Goal: Transaction & Acquisition: Purchase product/service

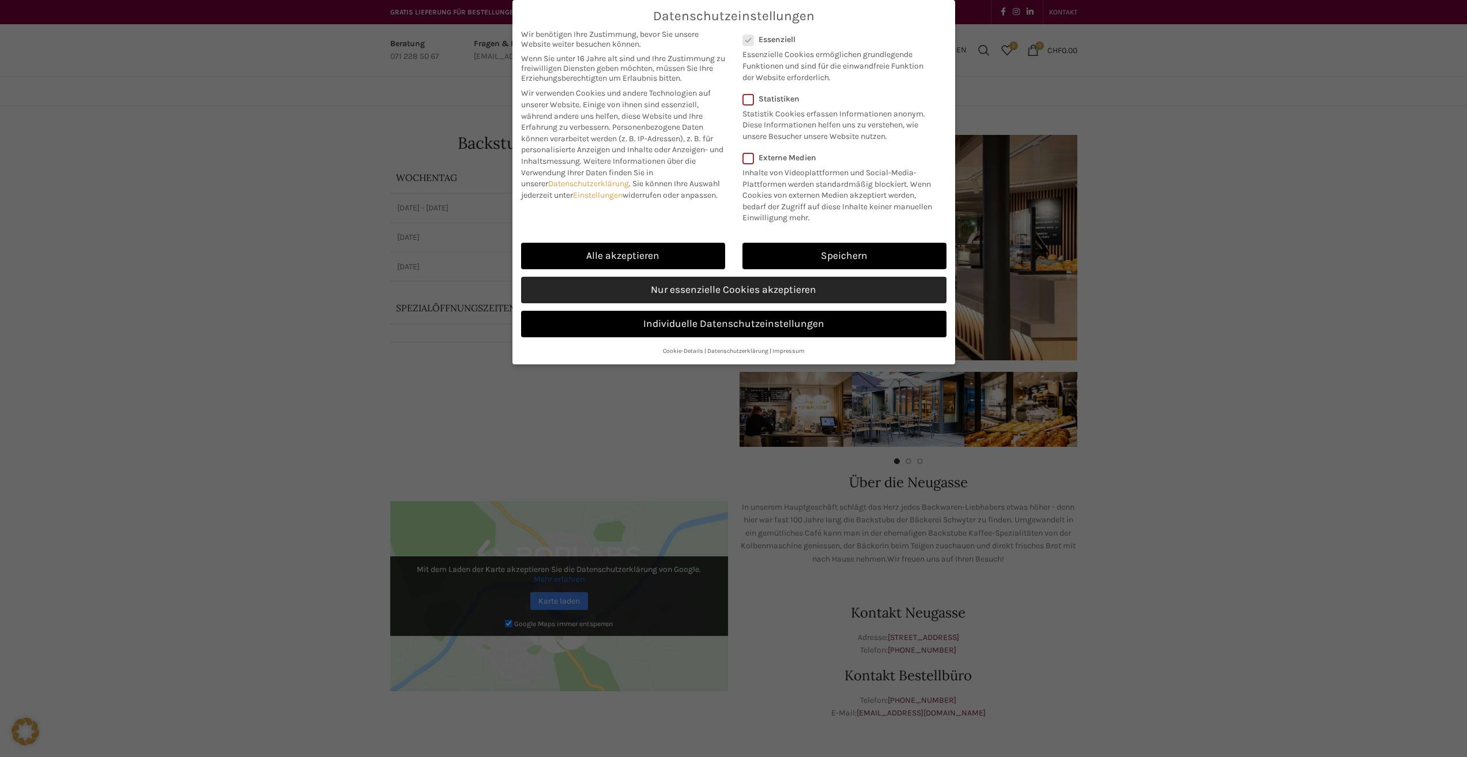
click at [763, 291] on link "Nur essenzielle Cookies akzeptieren" at bounding box center [733, 290] width 425 height 27
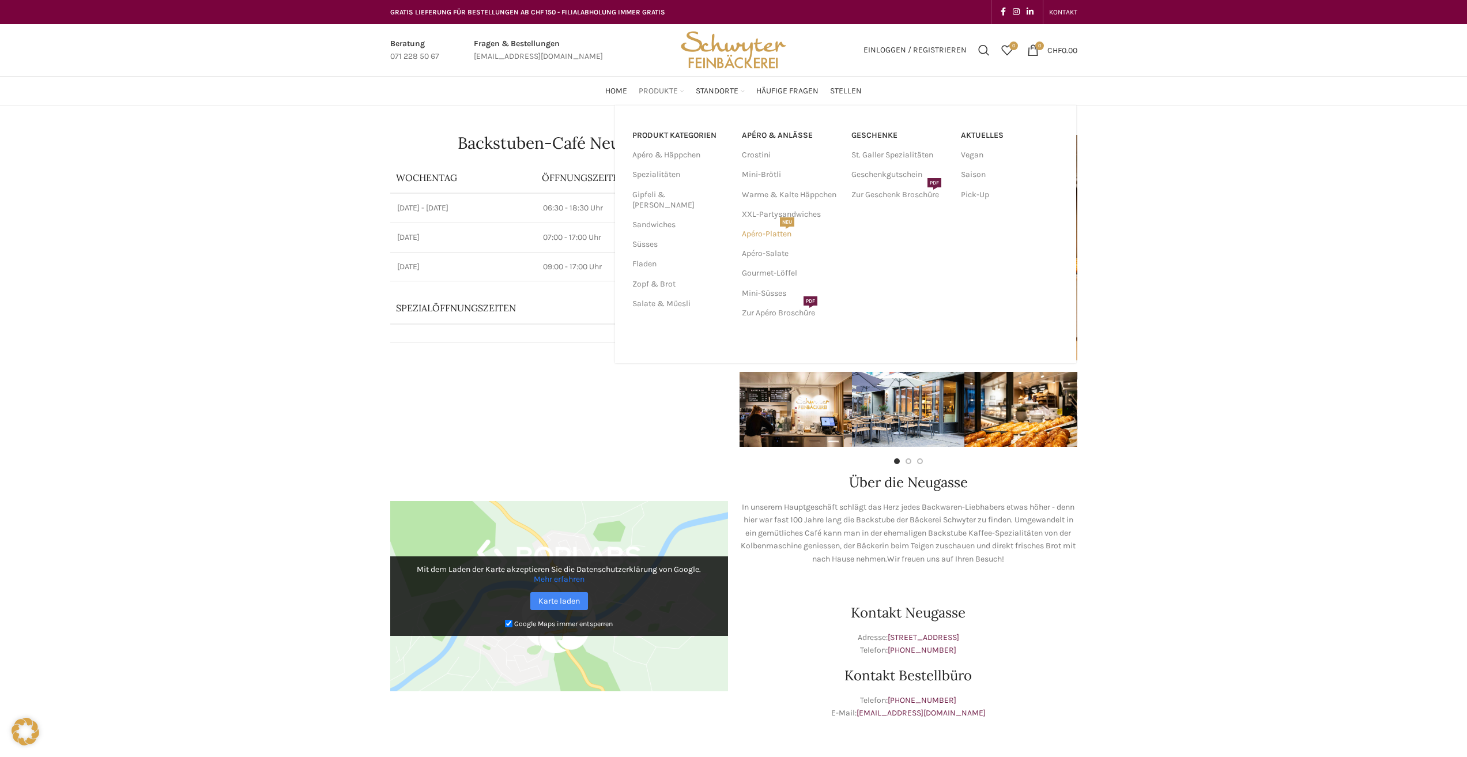
click at [773, 233] on link "Apéro-Platten NEU" at bounding box center [791, 234] width 98 height 20
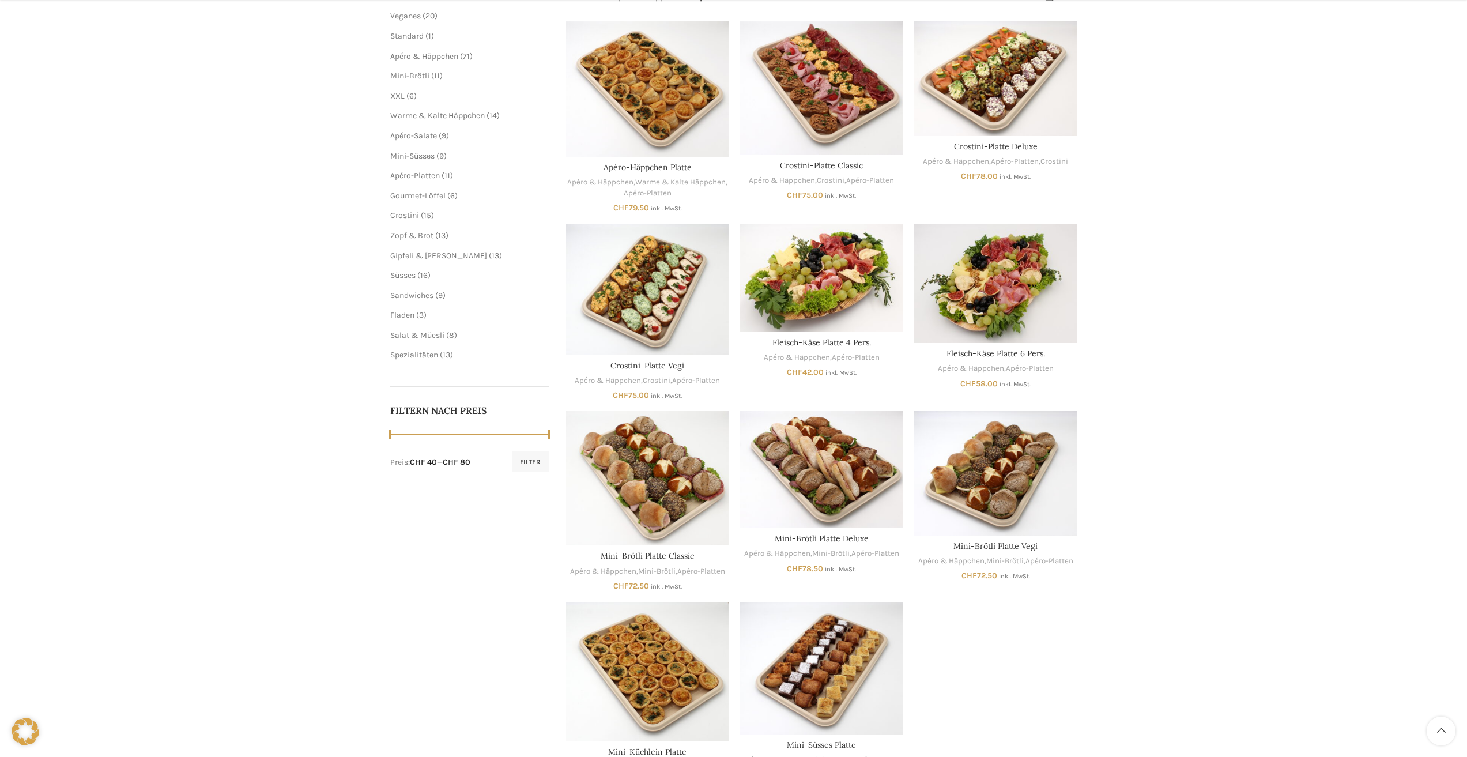
scroll to position [385, 0]
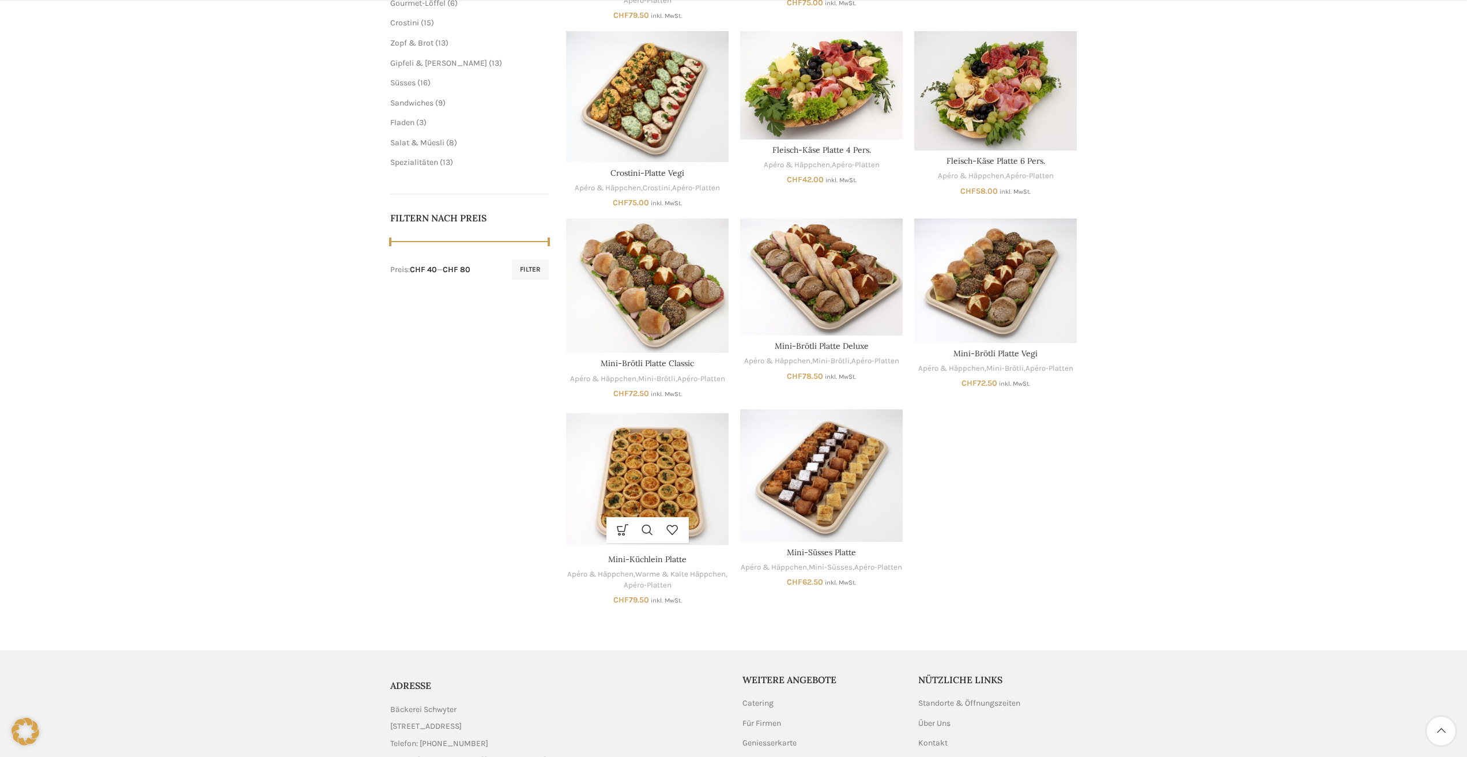
click at [646, 473] on img "Mini-Küchlein Platte" at bounding box center [647, 479] width 163 height 140
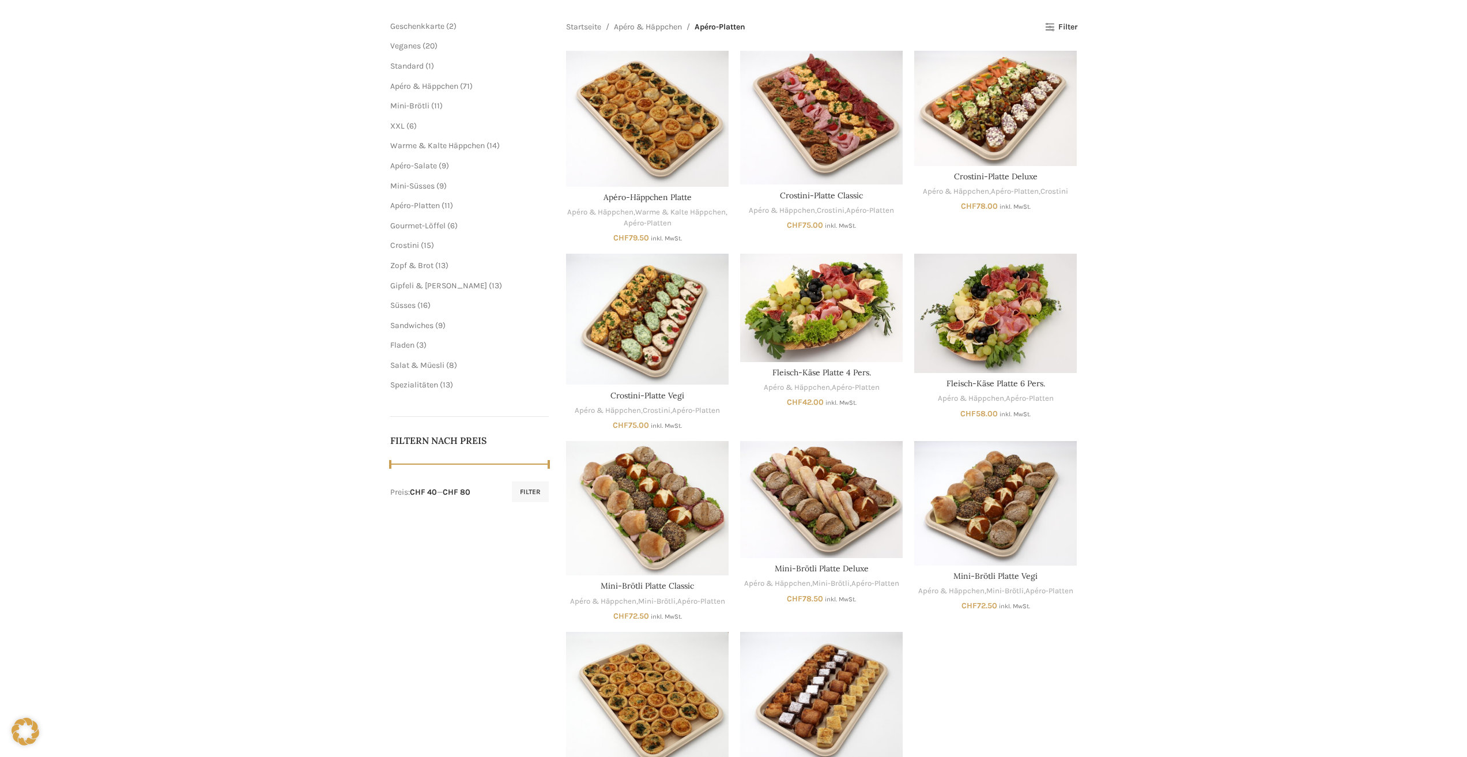
scroll to position [0, 0]
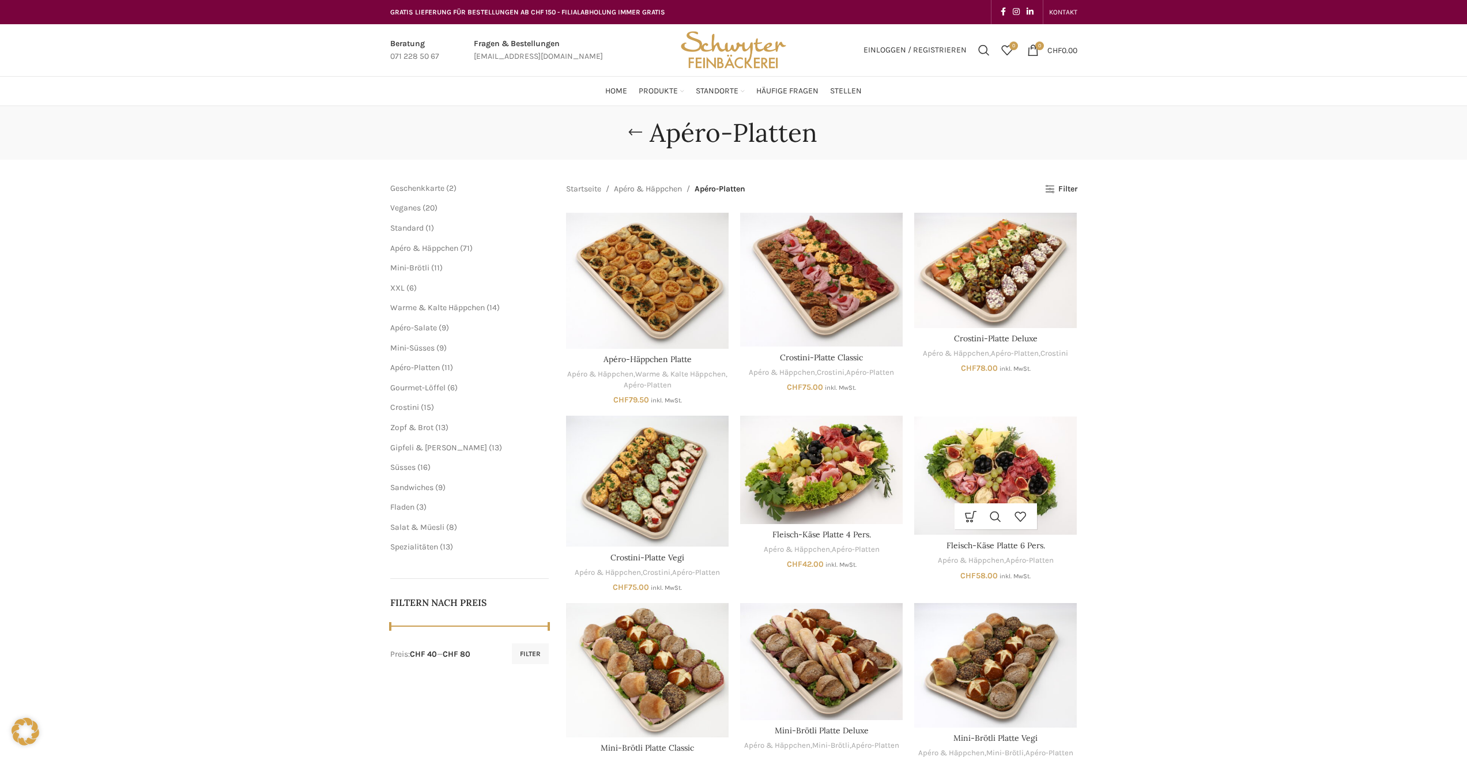
click at [981, 487] on img "Fleisch-Käse Platte 6 Pers." at bounding box center [995, 475] width 163 height 119
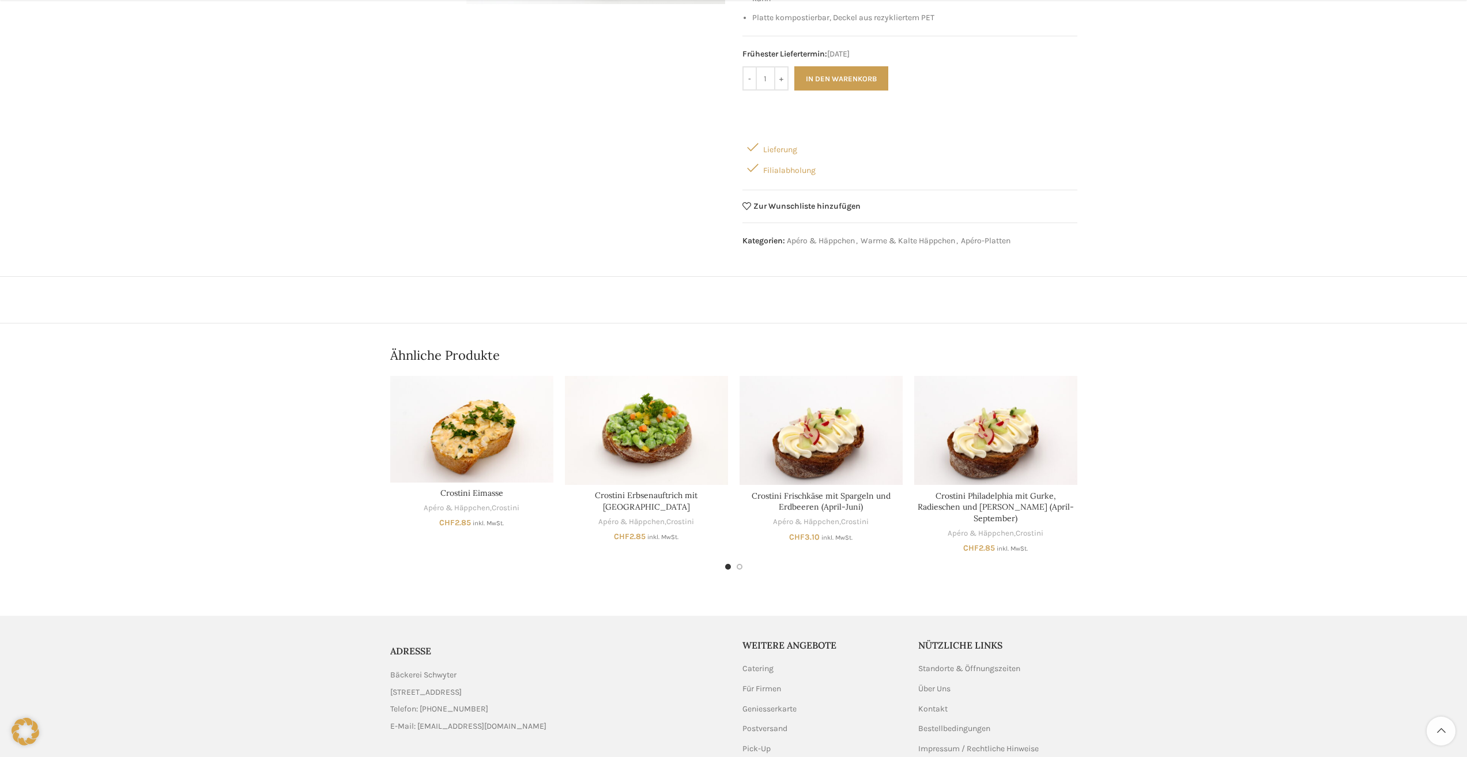
scroll to position [385, 0]
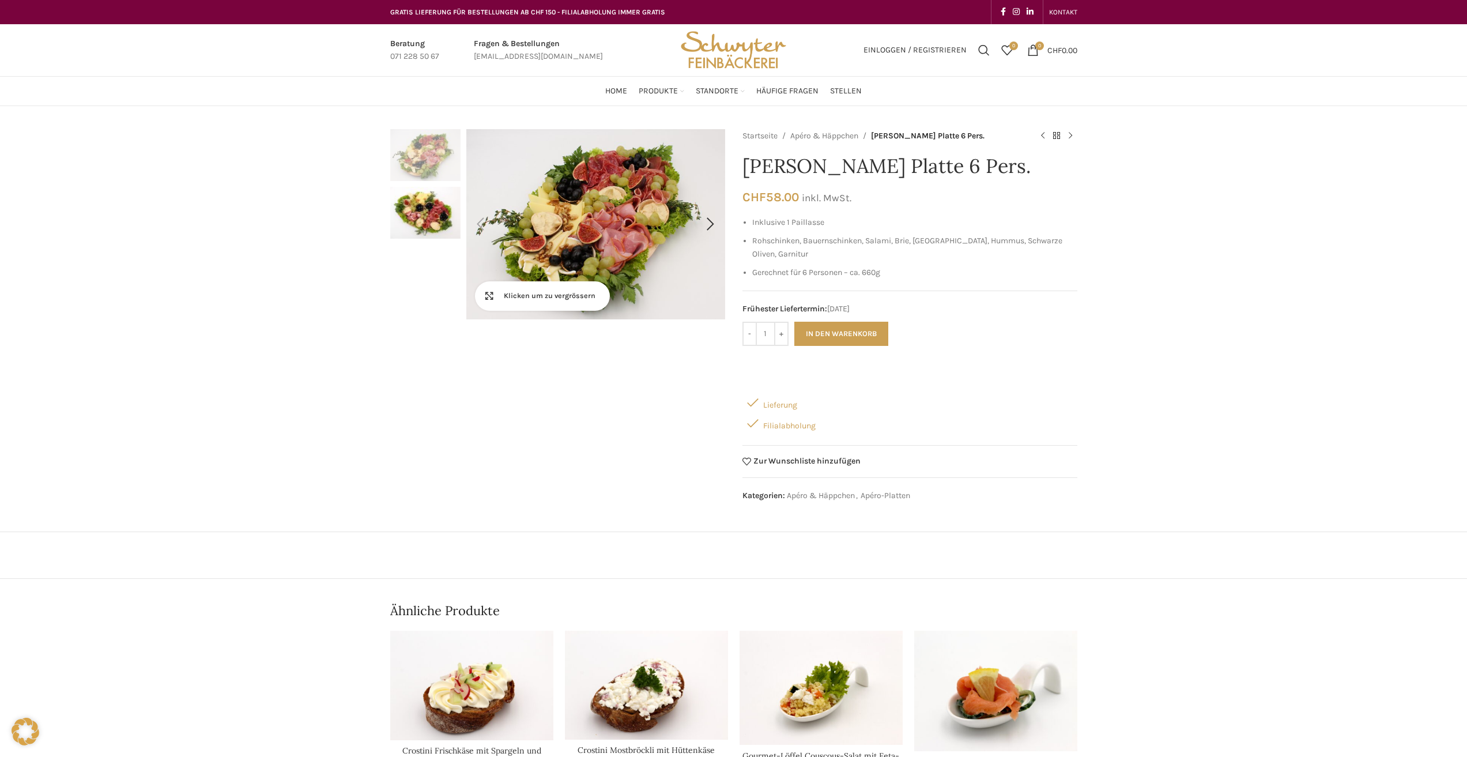
click at [493, 296] on link "Klicken um zu vergrössern" at bounding box center [542, 295] width 135 height 29
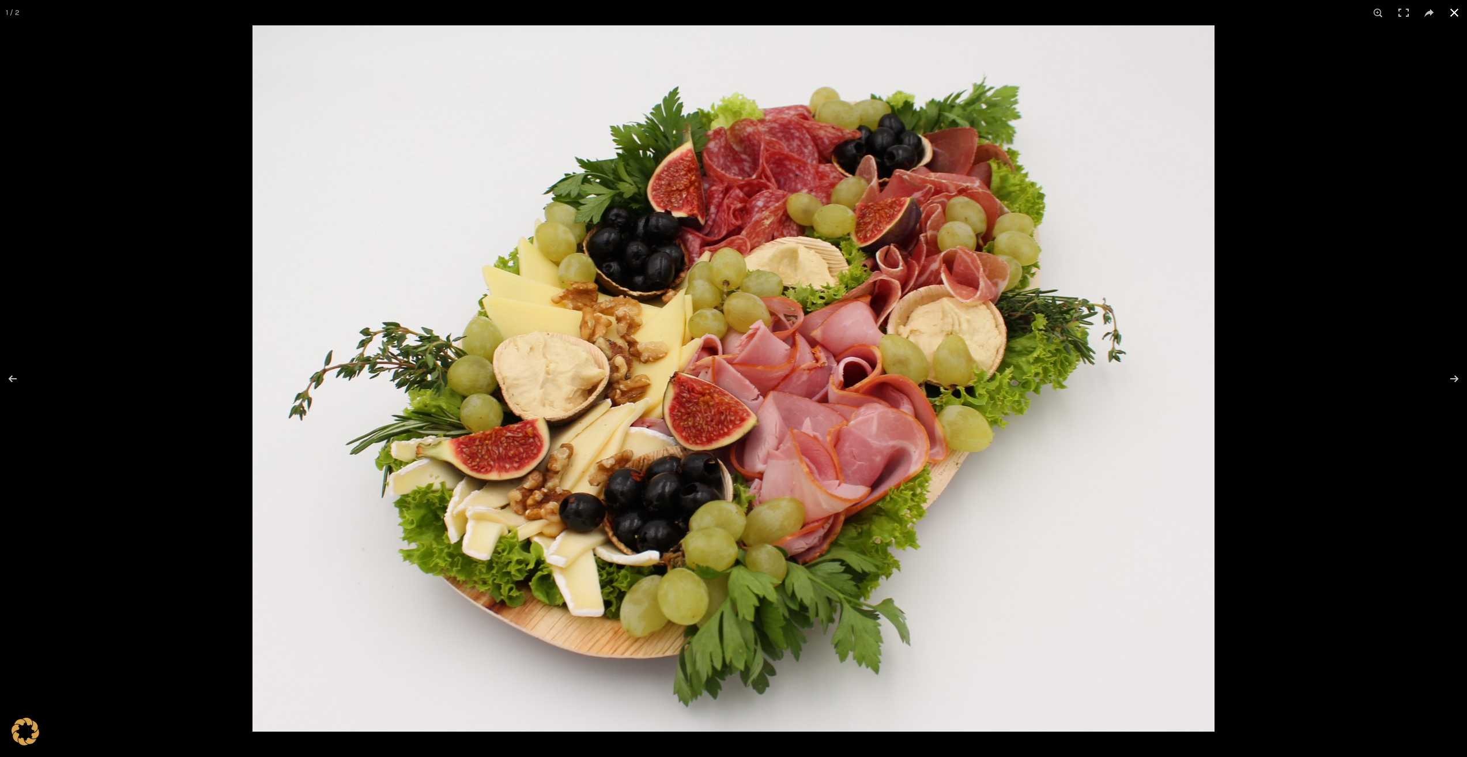
click at [1454, 10] on button at bounding box center [1454, 12] width 25 height 25
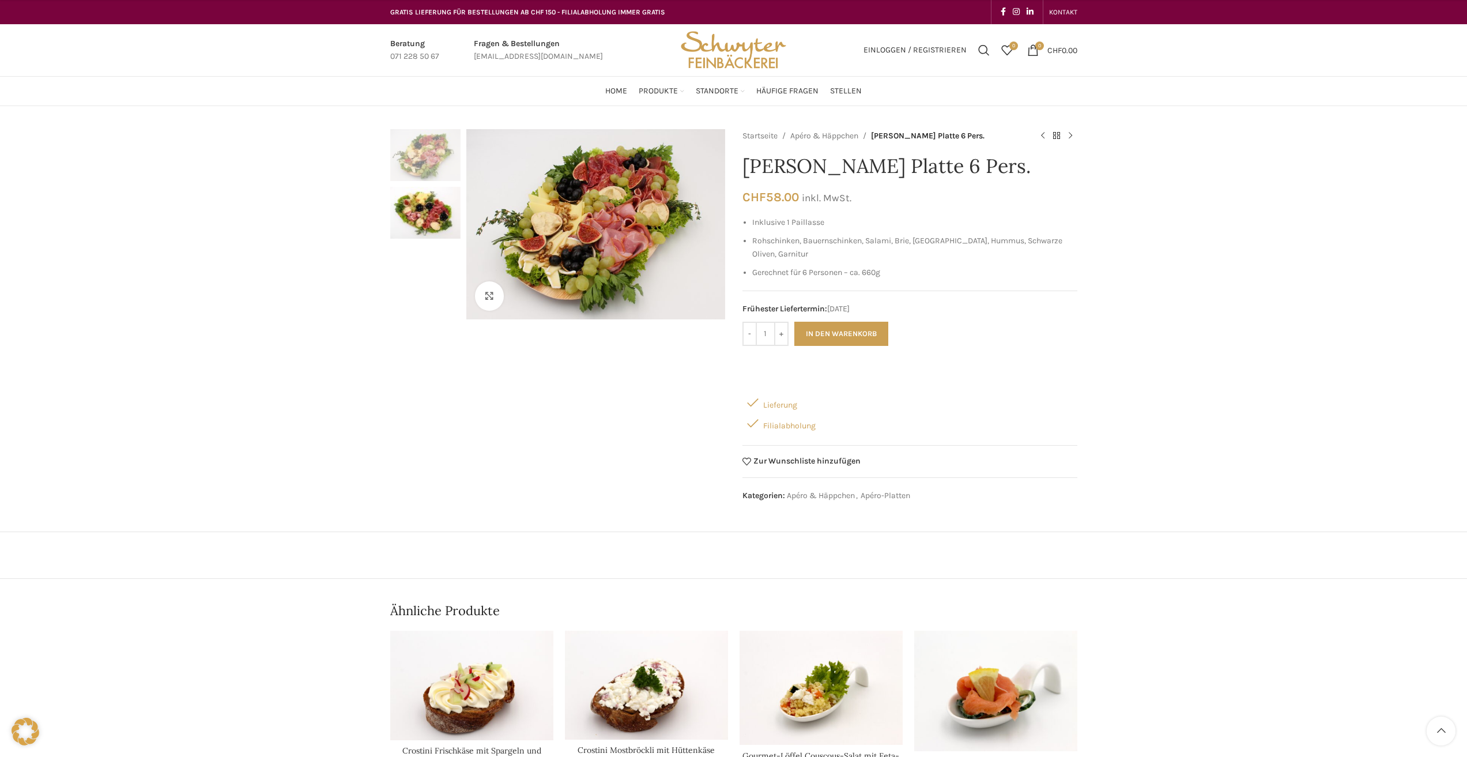
scroll to position [192, 0]
